Goal: Transaction & Acquisition: Obtain resource

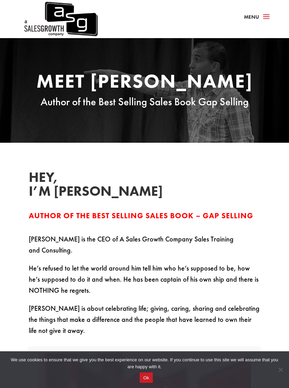
click at [264, 19] on span "a" at bounding box center [266, 17] width 11 height 10
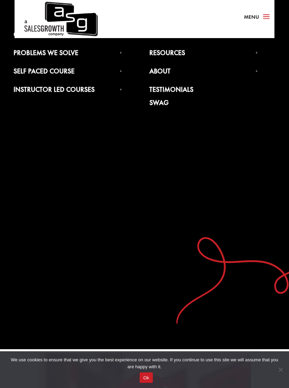
click at [50, 129] on div "A Sales Growth Co. is a global sales consulting and sales training company that…" at bounding box center [144, 174] width 289 height 349
click at [258, 18] on span "Menu" at bounding box center [251, 17] width 15 height 7
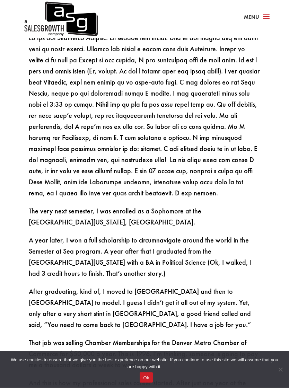
scroll to position [929, 0]
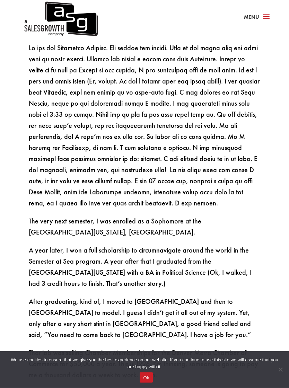
click at [265, 11] on div "a Menu" at bounding box center [145, 19] width 260 height 38
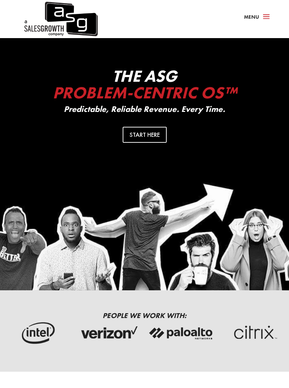
click at [259, 20] on span "Menu" at bounding box center [251, 17] width 15 height 7
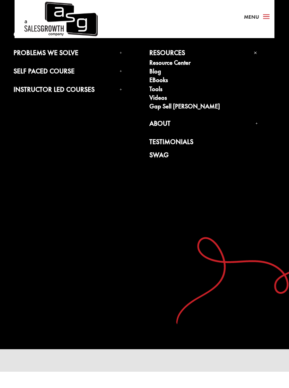
click at [166, 84] on link "eBooks" at bounding box center [203, 81] width 109 height 9
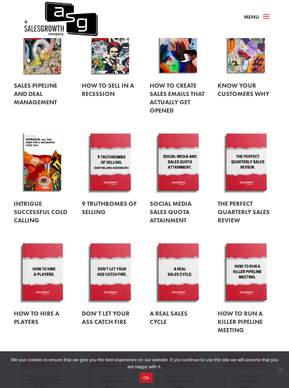
scroll to position [329, 0]
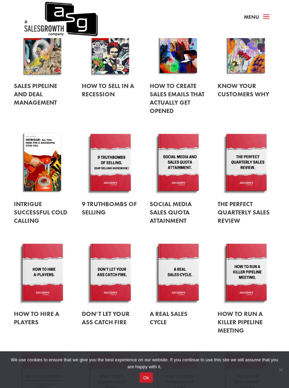
click at [181, 68] on link at bounding box center [179, 45] width 58 height 66
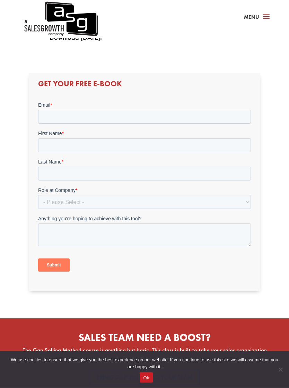
scroll to position [400, 0]
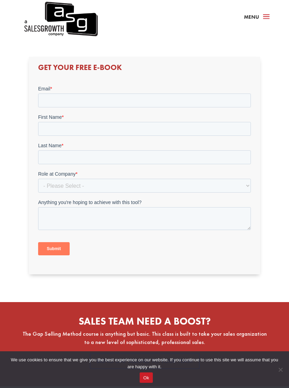
click at [60, 90] on label "Email *" at bounding box center [144, 88] width 213 height 7
click at [60, 93] on input "Email *" at bounding box center [144, 100] width 213 height 14
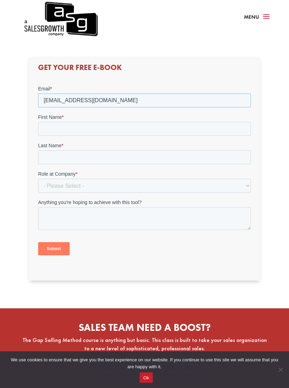
type input "wgardner.ai@gmail.com"
click at [54, 131] on input "First Name *" at bounding box center [144, 129] width 213 height 14
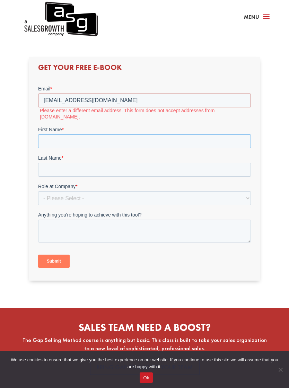
type input "[PERSON_NAME]"
click at [60, 191] on select "- Please Select - C-Level (CRO, CSO, etc) Senior Leadership (VP of Sales, VP of…" at bounding box center [144, 198] width 213 height 14
select select "Individual Contributor (AE, SDR, CSM, etc)"
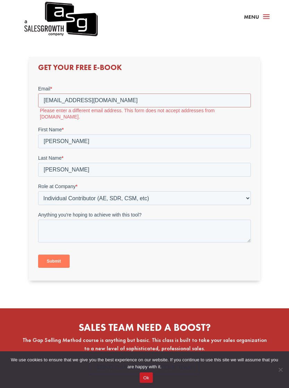
click at [54, 254] on input "Submit" at bounding box center [54, 260] width 32 height 13
click at [56, 254] on input "Submit" at bounding box center [54, 260] width 32 height 13
click at [215, 95] on input "wgardner.ai@gmail.com" at bounding box center [144, 100] width 213 height 14
click at [223, 100] on input "wgardner.ai@gmail.com" at bounding box center [144, 100] width 213 height 14
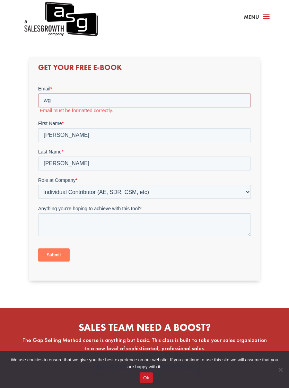
type input "w"
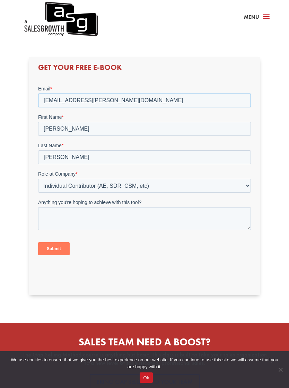
type input "[EMAIL_ADDRESS][PERSON_NAME][DOMAIN_NAME]"
click at [53, 250] on input "Submit" at bounding box center [54, 248] width 32 height 13
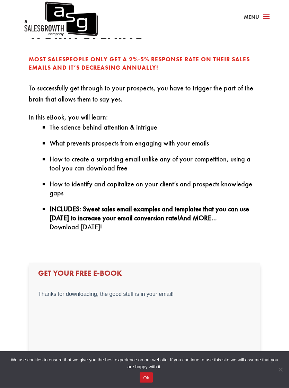
scroll to position [184, 0]
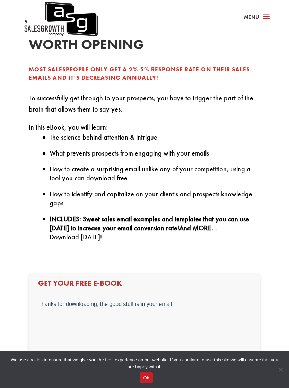
click at [258, 15] on span "Menu" at bounding box center [251, 17] width 15 height 7
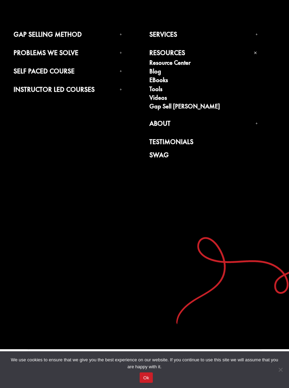
click at [165, 82] on link "eBooks" at bounding box center [203, 81] width 109 height 9
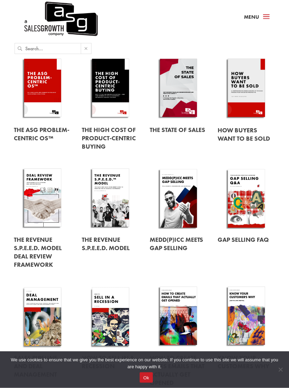
scroll to position [56, 0]
click at [243, 94] on link at bounding box center [247, 89] width 58 height 66
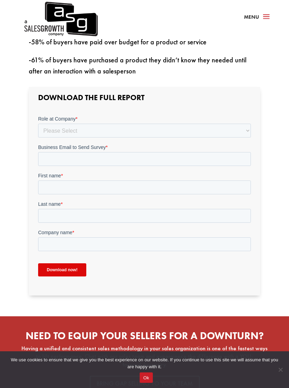
scroll to position [298, 0]
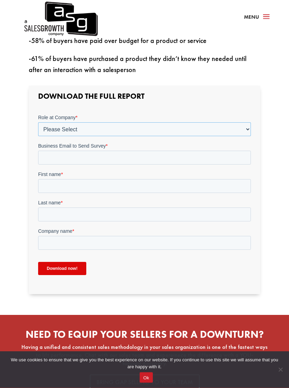
click at [65, 127] on select "Please Select C-Level (CRO, CSO, etc) Senior Leadership (VP of Sales, VP of Ena…" at bounding box center [144, 129] width 213 height 14
select select "Individual Contributor (AE, SDR, CSM, etc)"
click at [60, 158] on input "Business Email to Send Survey *" at bounding box center [144, 158] width 213 height 14
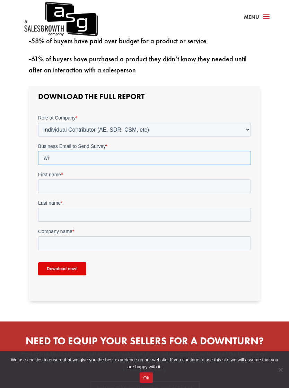
type input "w"
type input "[EMAIL_ADDRESS][PERSON_NAME][DOMAIN_NAME]"
click at [57, 190] on input "First name *" at bounding box center [144, 186] width 213 height 14
type input "[PERSON_NAME]"
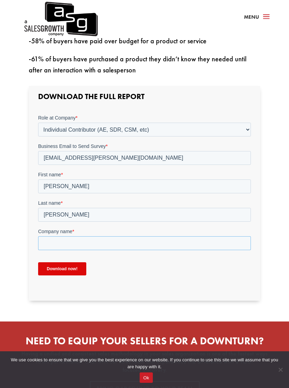
click at [73, 244] on input "Company name *" at bounding box center [144, 243] width 213 height 14
type input "Klaniyo"
click at [65, 269] on input "Download now!" at bounding box center [62, 268] width 48 height 13
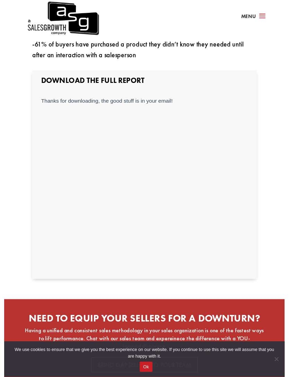
scroll to position [296, 0]
